Goal: Information Seeking & Learning: Learn about a topic

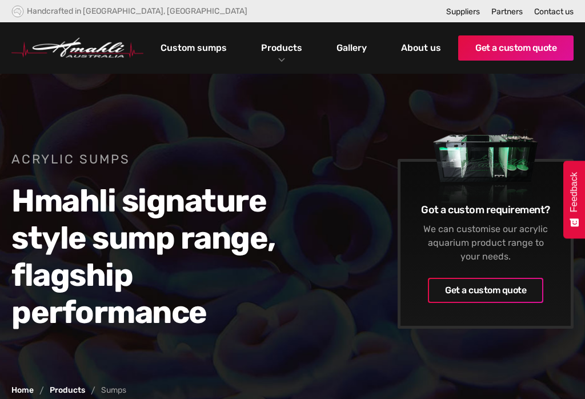
click at [353, 56] on link "Gallery" at bounding box center [351, 47] width 36 height 19
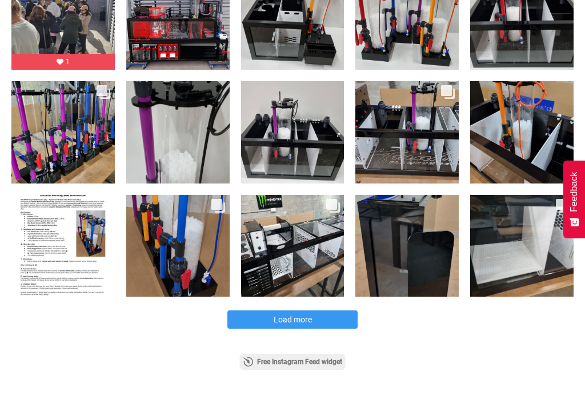
scroll to position [428, 0]
click at [92, 155] on div "Likes Count 1" at bounding box center [63, 132] width 104 height 103
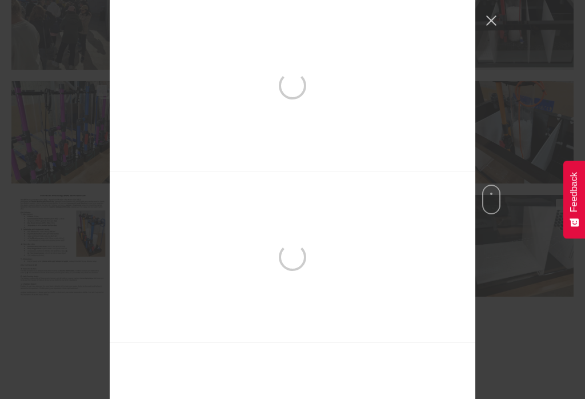
scroll to position [856, 0]
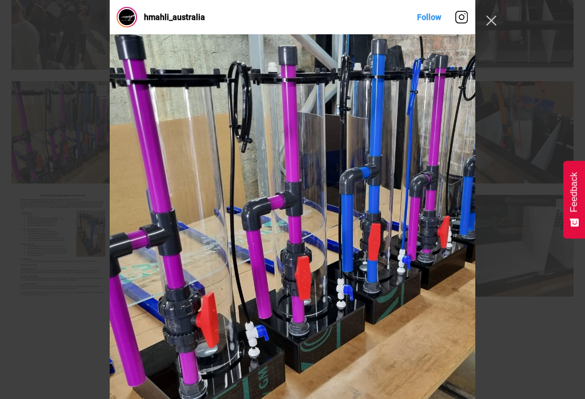
click at [489, 27] on button "Close Instagram Feed Popup" at bounding box center [491, 20] width 18 height 18
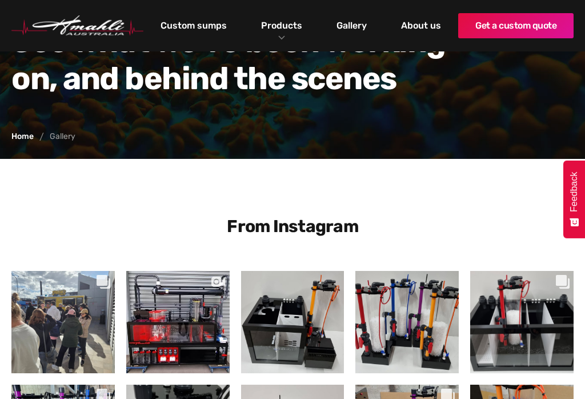
scroll to position [0, 0]
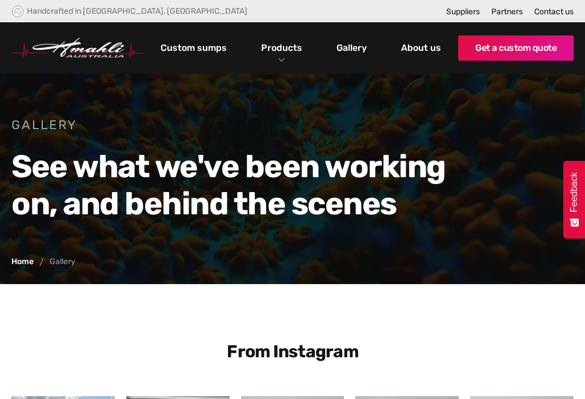
click at [295, 53] on link "Products" at bounding box center [281, 47] width 47 height 17
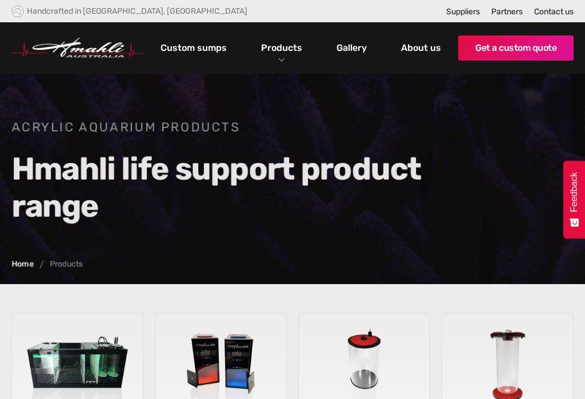
click at [297, 45] on link "Products" at bounding box center [281, 47] width 47 height 17
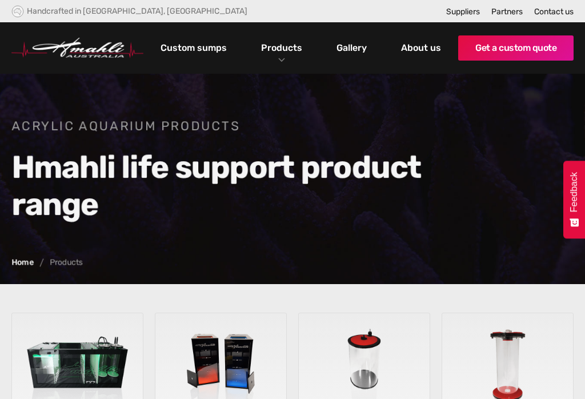
click at [287, 48] on link "Products" at bounding box center [281, 47] width 47 height 17
click at [295, 52] on link "Products" at bounding box center [281, 47] width 47 height 17
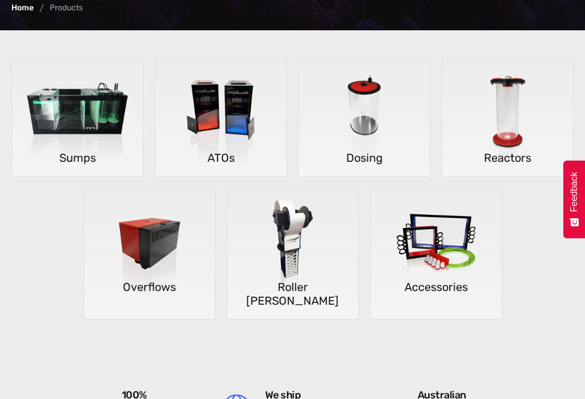
scroll to position [253, 0]
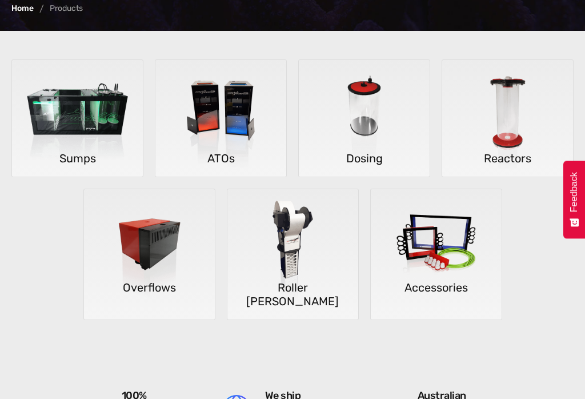
click at [437, 232] on img at bounding box center [436, 247] width 131 height 117
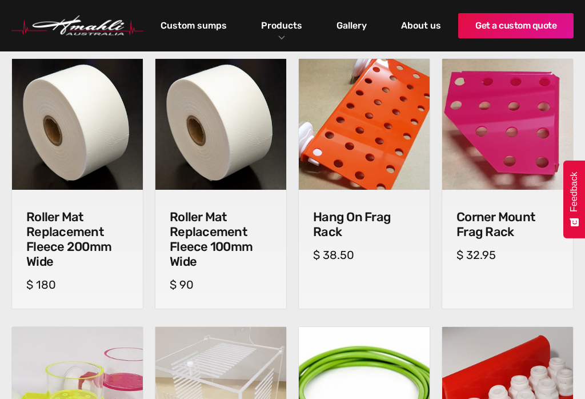
scroll to position [443, 0]
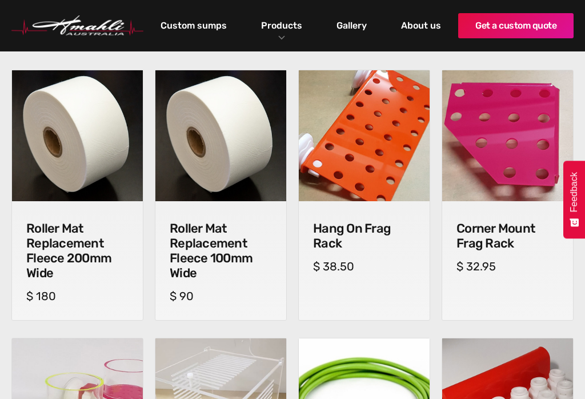
click at [388, 157] on img at bounding box center [364, 135] width 131 height 131
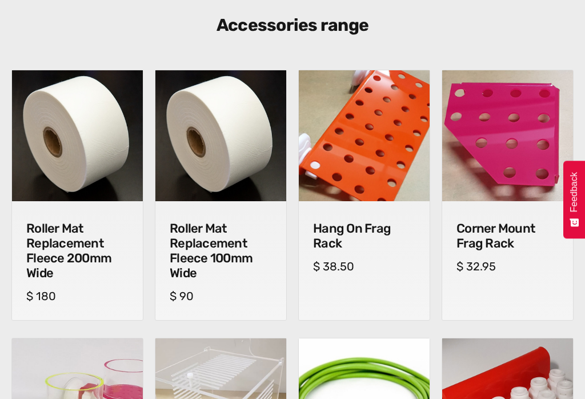
click at [493, 131] on img at bounding box center [507, 135] width 131 height 131
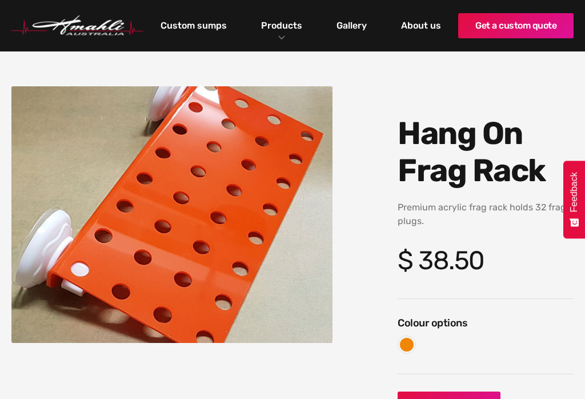
scroll to position [50, 0]
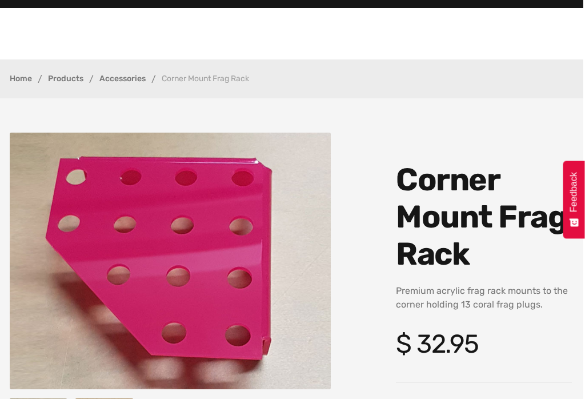
scroll to position [0, 1]
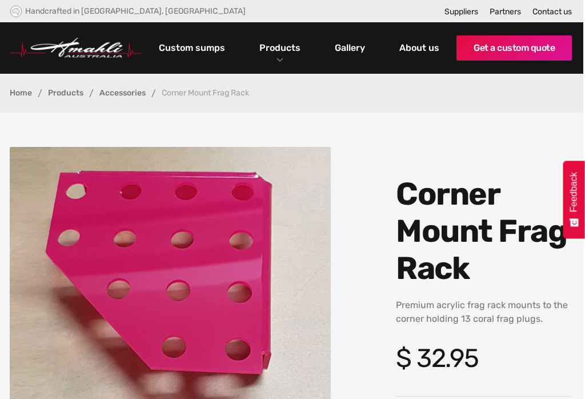
click at [131, 89] on link "Accessories" at bounding box center [123, 93] width 46 height 8
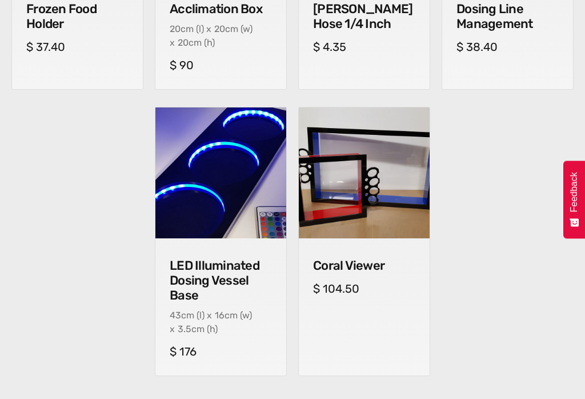
scroll to position [932, 0]
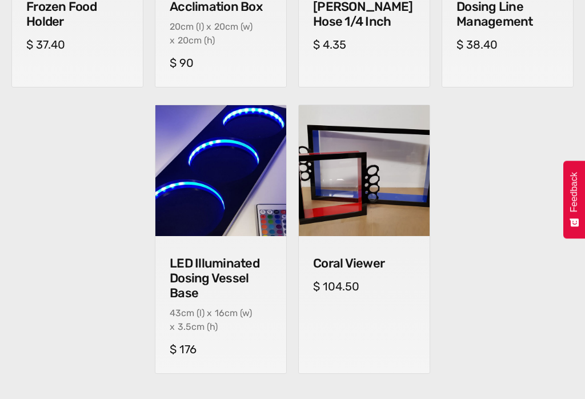
click at [380, 190] on img at bounding box center [364, 170] width 131 height 131
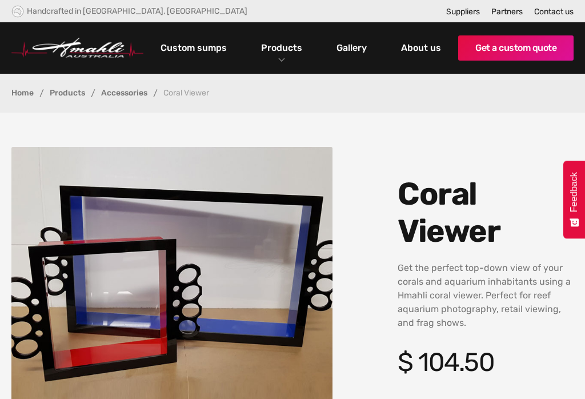
click at [284, 47] on link "Products" at bounding box center [281, 47] width 47 height 17
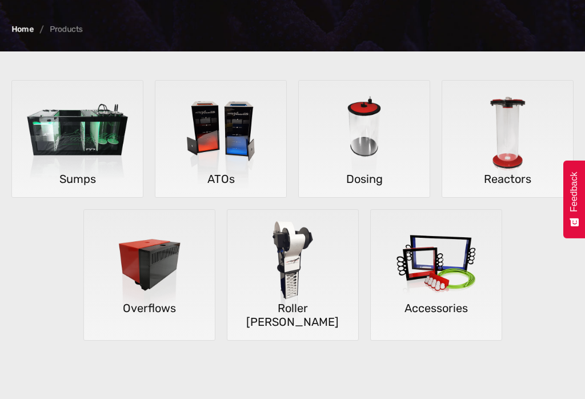
scroll to position [269, 0]
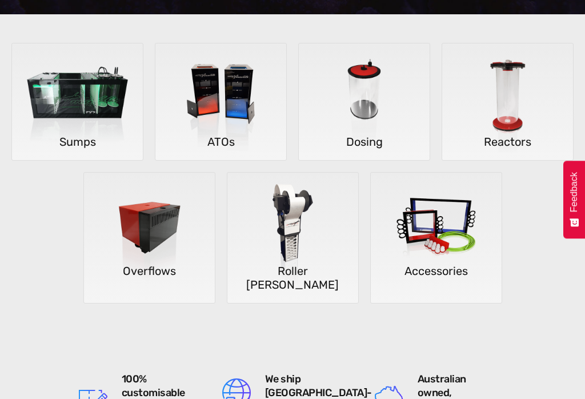
click at [149, 230] on img at bounding box center [149, 230] width 131 height 117
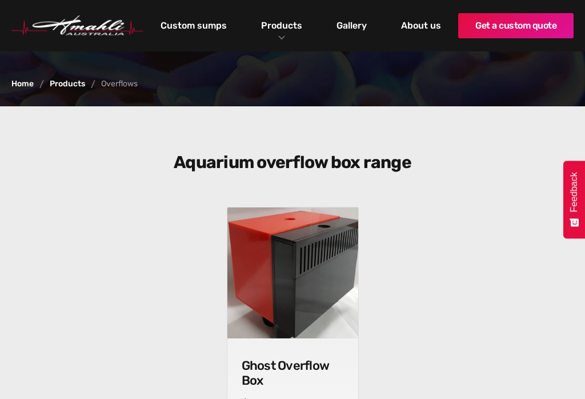
scroll to position [305, 0]
